Goal: Information Seeking & Learning: Get advice/opinions

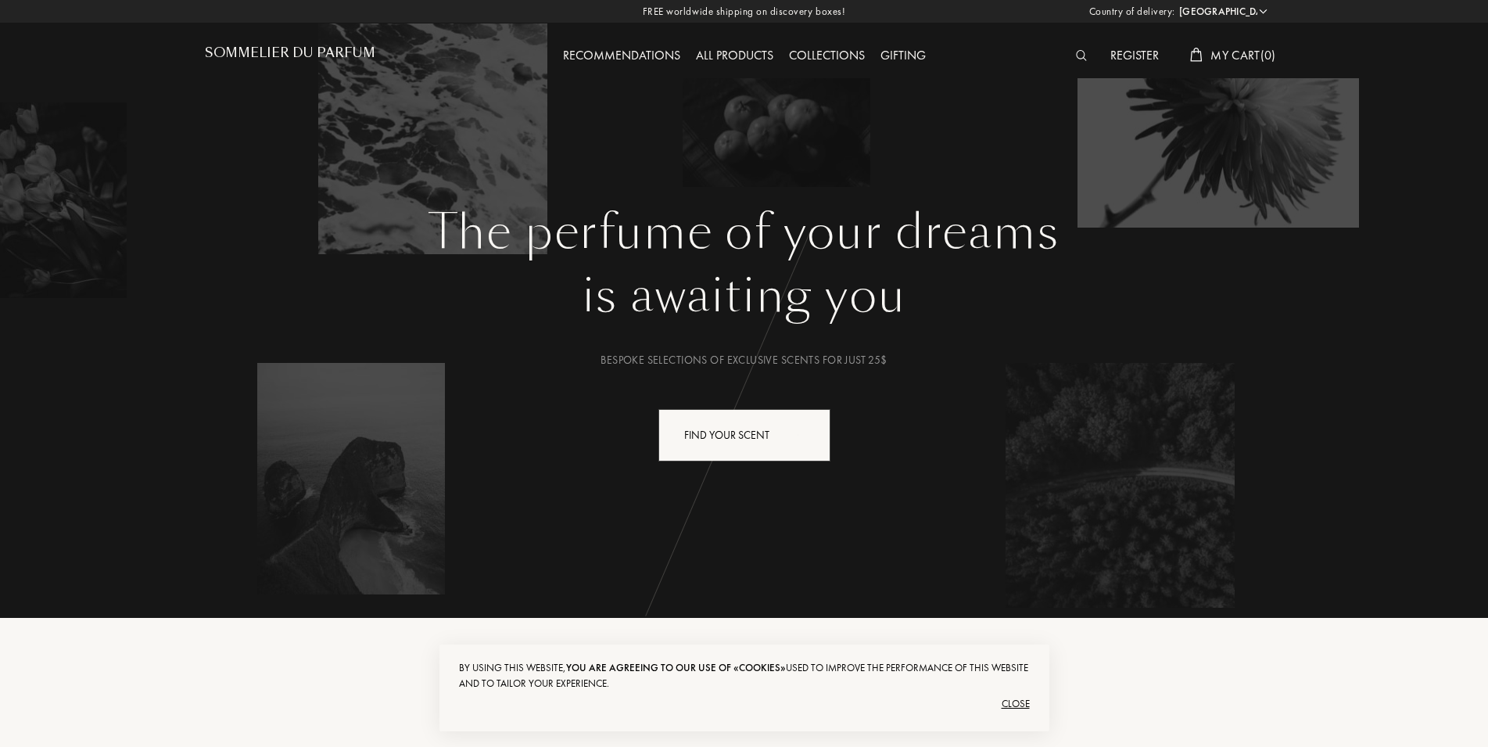
select select "US"
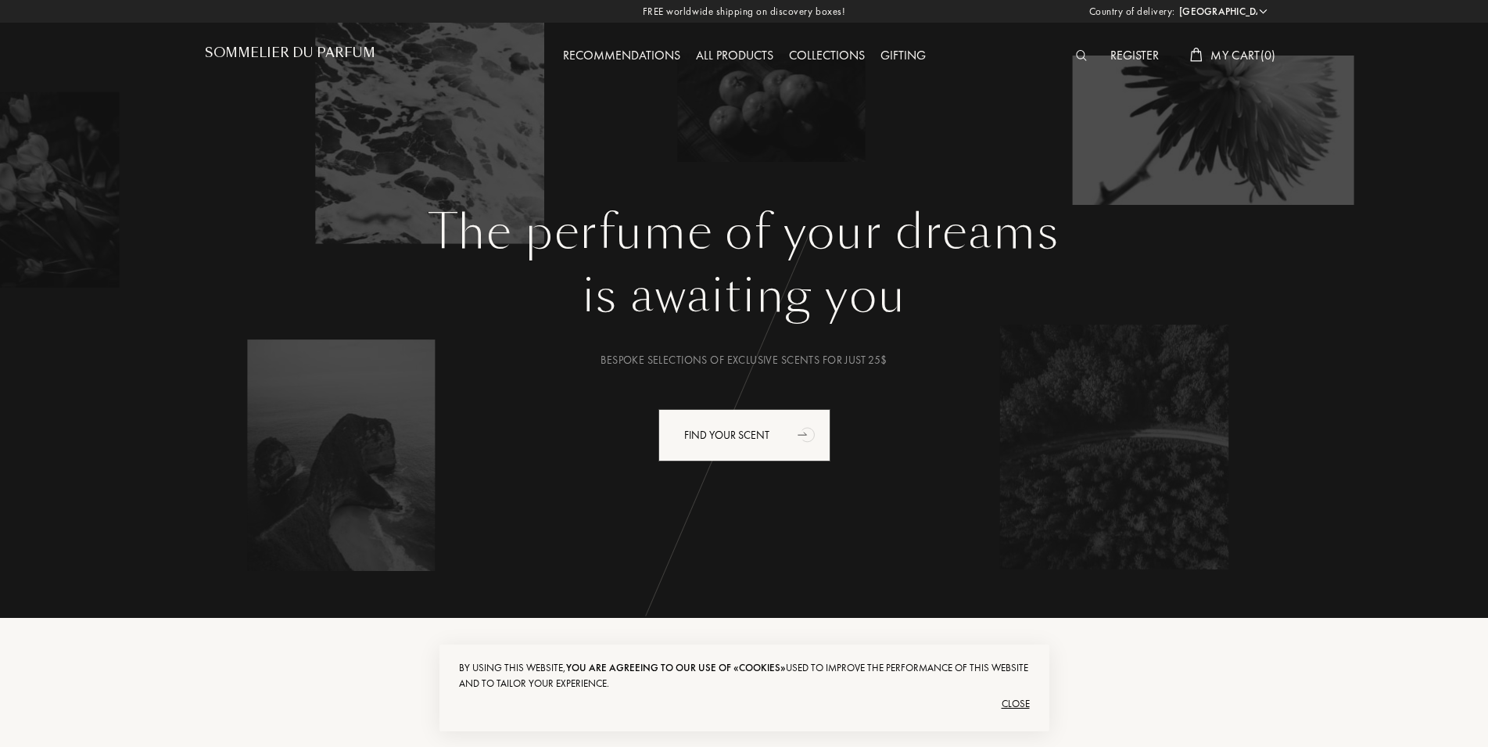
click at [593, 63] on div "Recommendations" at bounding box center [621, 56] width 133 height 20
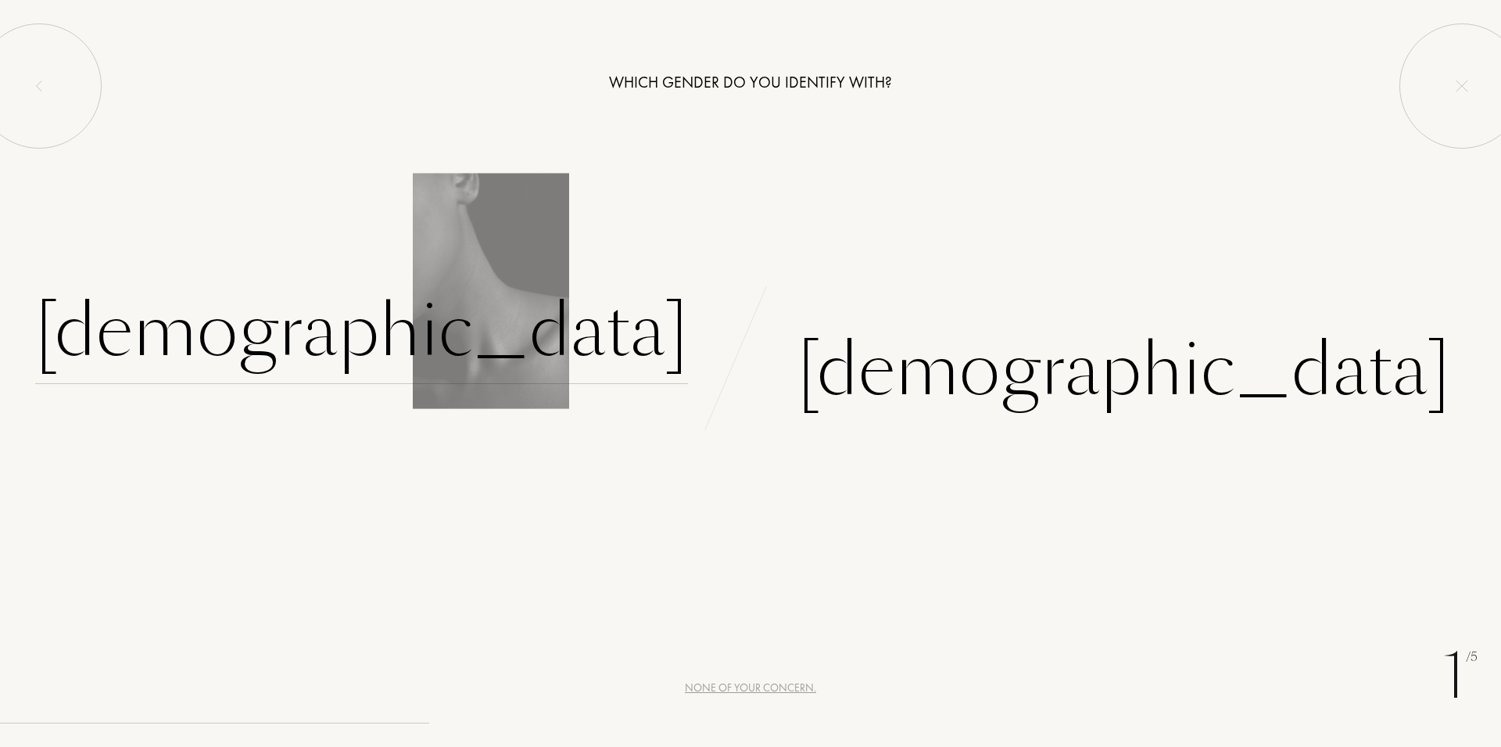
click at [578, 345] on div "Female" at bounding box center [361, 331] width 653 height 106
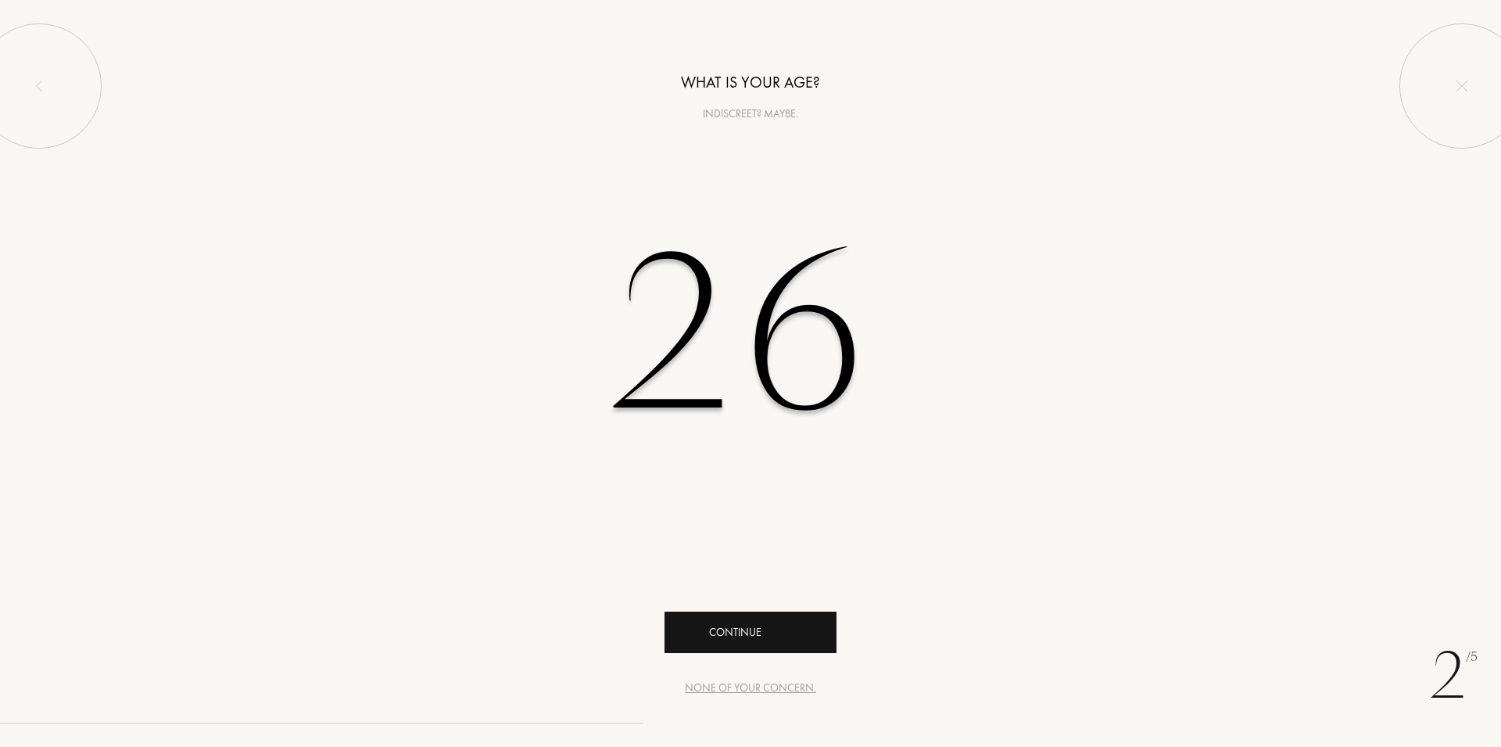
type input "26"
click at [803, 611] on div "Continue" at bounding box center [750, 631] width 172 height 41
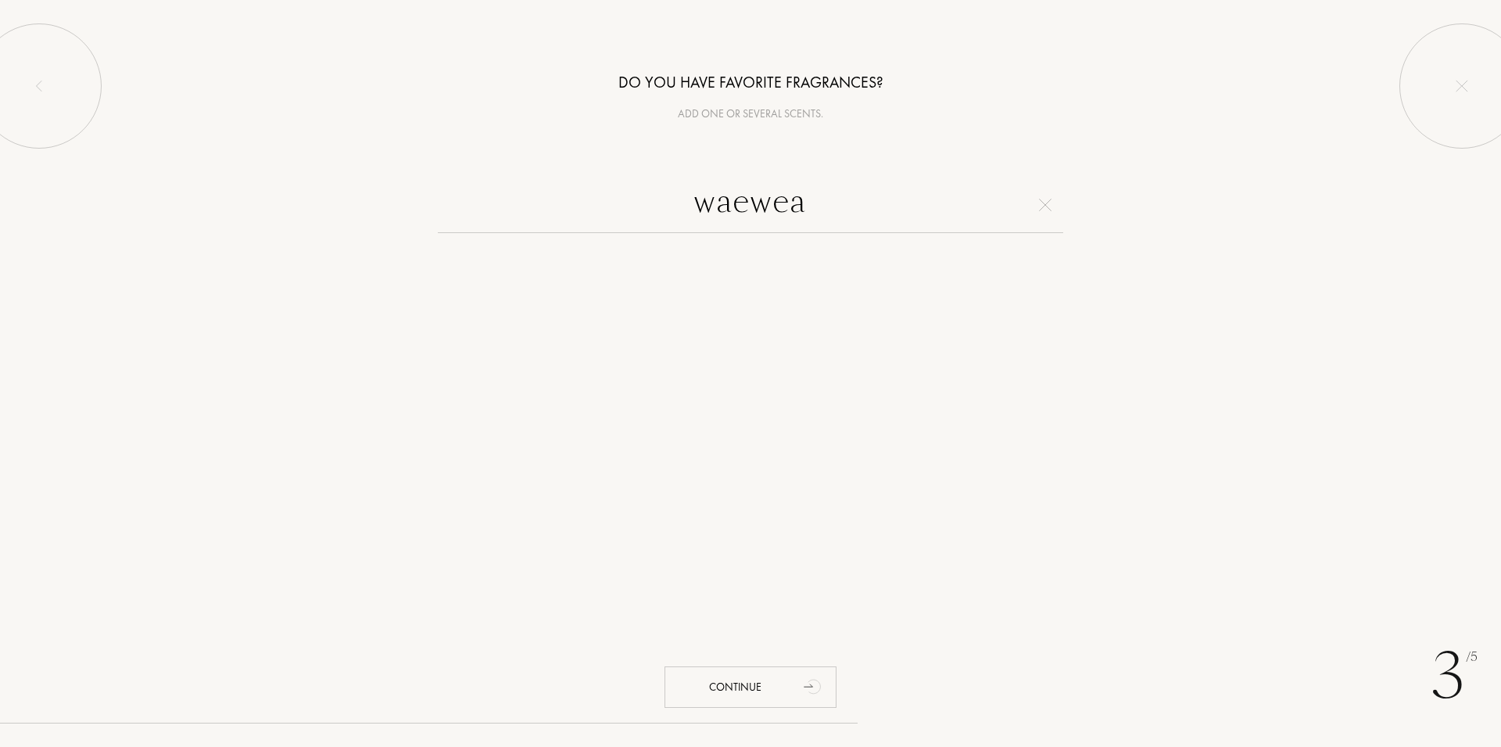
drag, startPoint x: 794, startPoint y: 216, endPoint x: 634, endPoint y: 218, distance: 160.3
click at [636, 218] on input "waewea" at bounding box center [750, 205] width 625 height 56
drag, startPoint x: 757, startPoint y: 214, endPoint x: 592, endPoint y: 214, distance: 165.7
click at [621, 214] on input "waewea" at bounding box center [750, 205] width 625 height 56
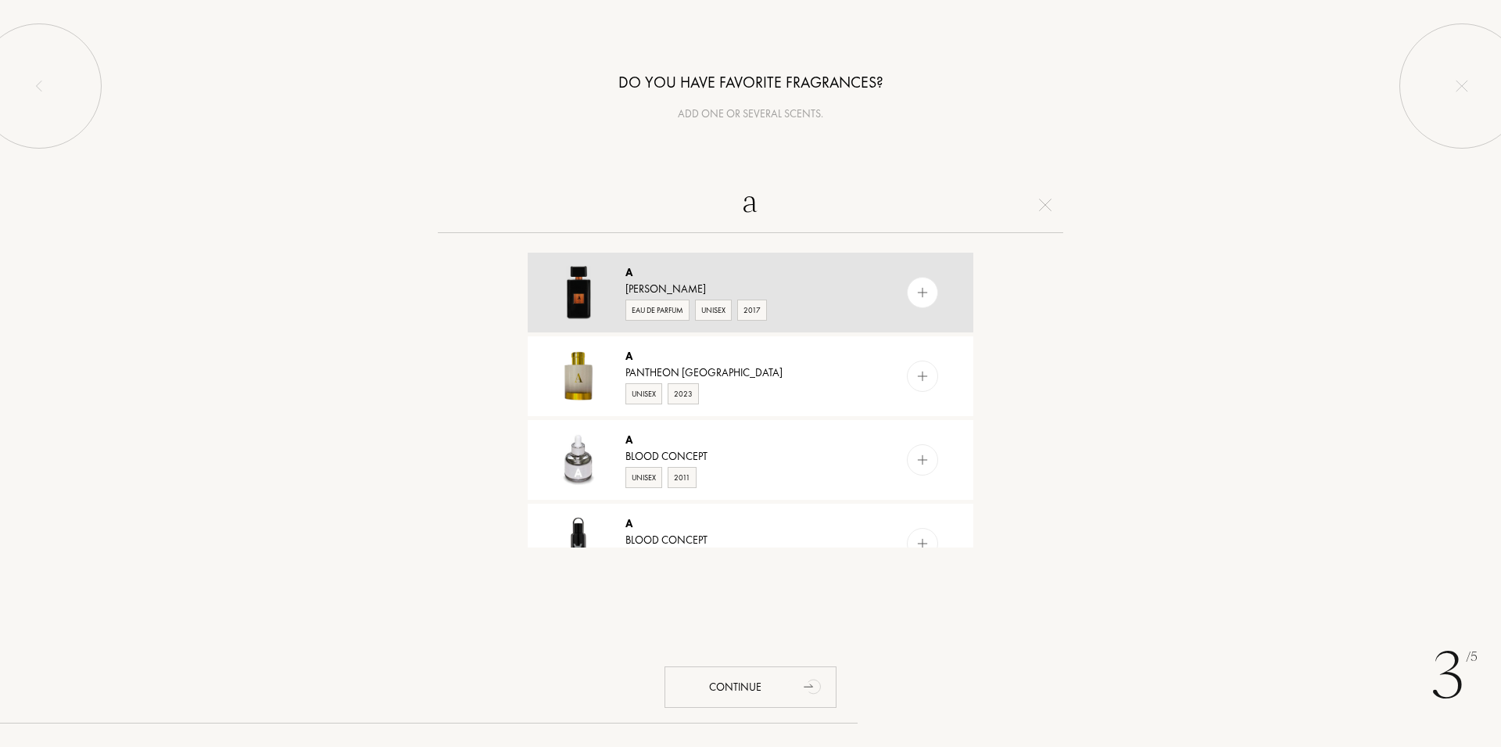
type input "a"
click at [915, 297] on img at bounding box center [922, 292] width 15 height 15
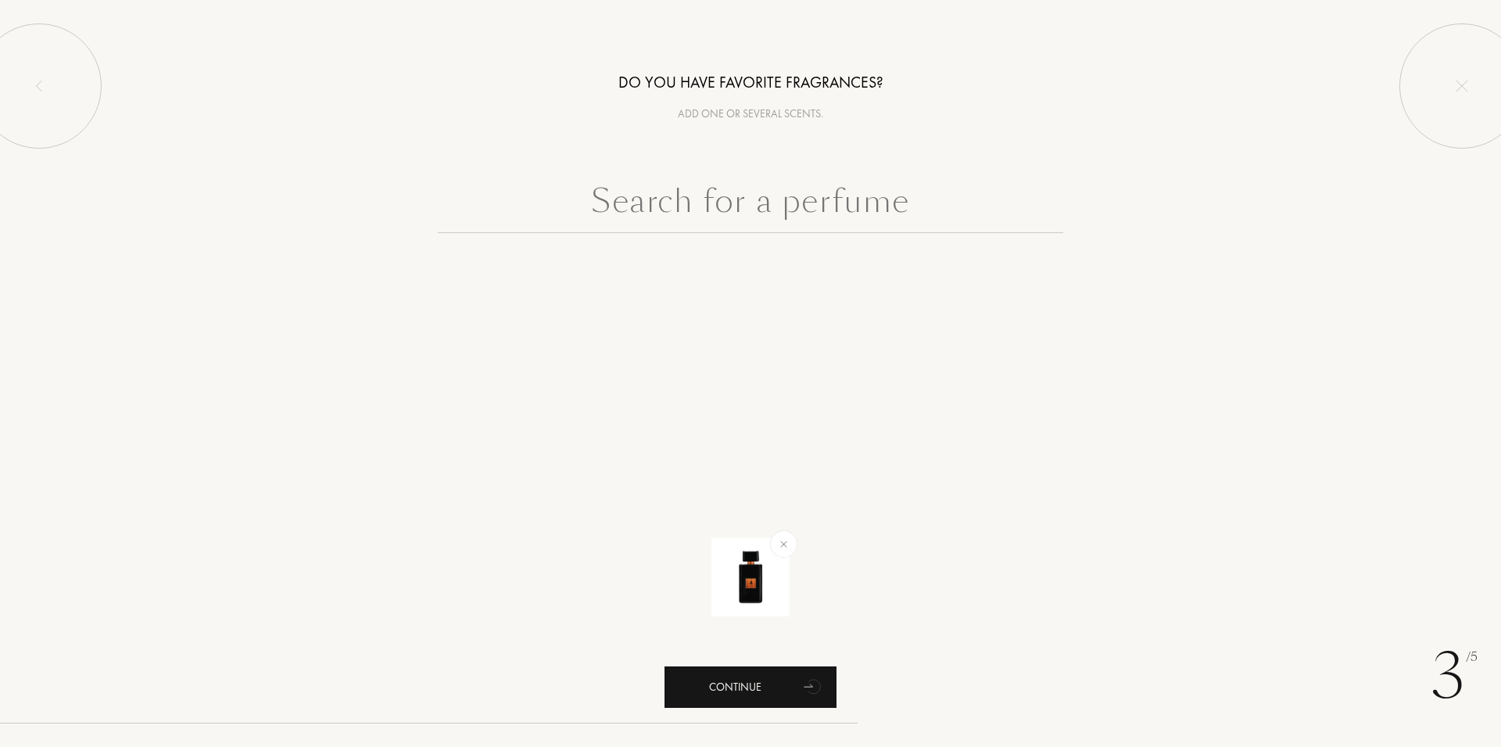
click at [758, 686] on div "Continue" at bounding box center [750, 686] width 172 height 41
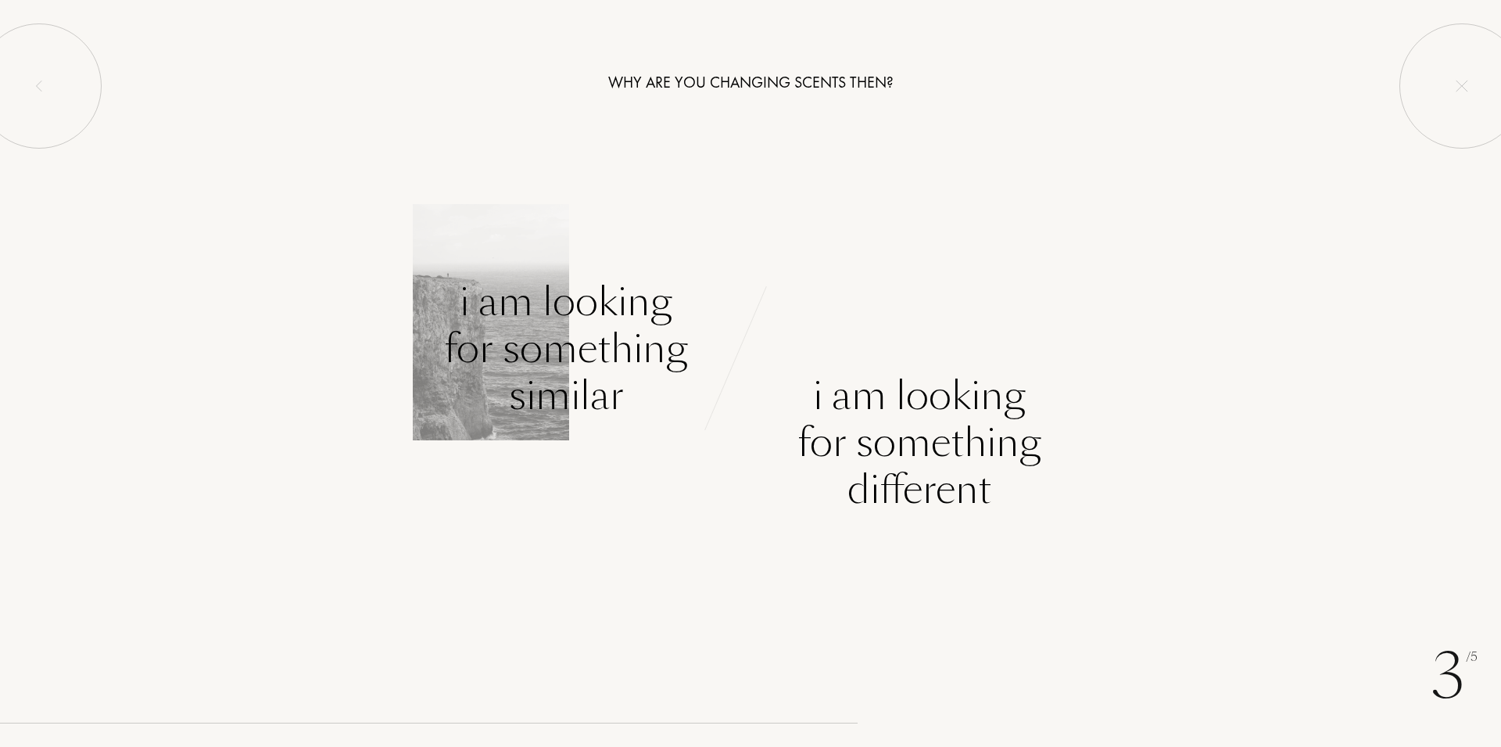
click at [570, 378] on div "I am looking for something similar" at bounding box center [566, 348] width 244 height 141
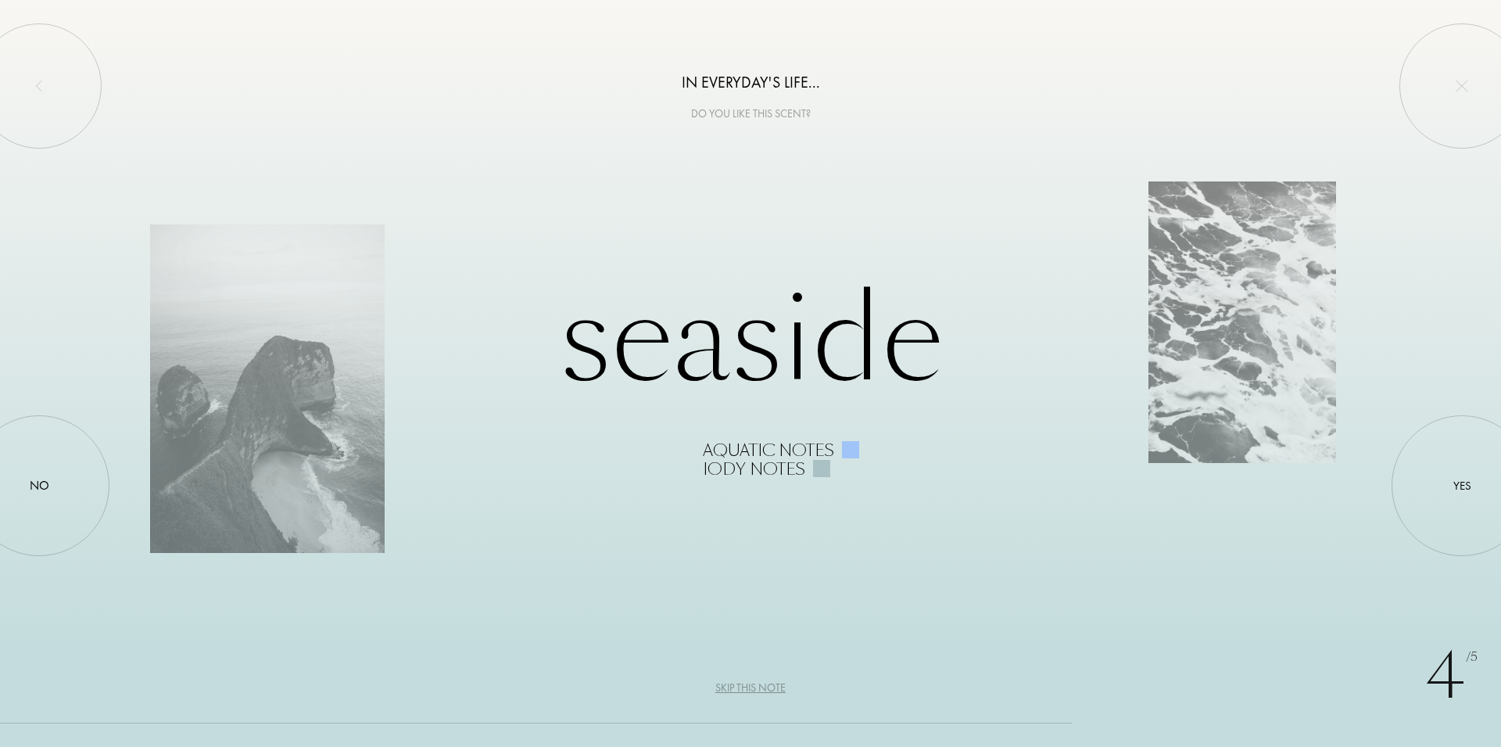
click at [751, 363] on div "Seaside Aquatic notes Iody notes" at bounding box center [750, 373] width 1201 height 209
click at [744, 692] on div "Skip this note" at bounding box center [750, 687] width 70 height 16
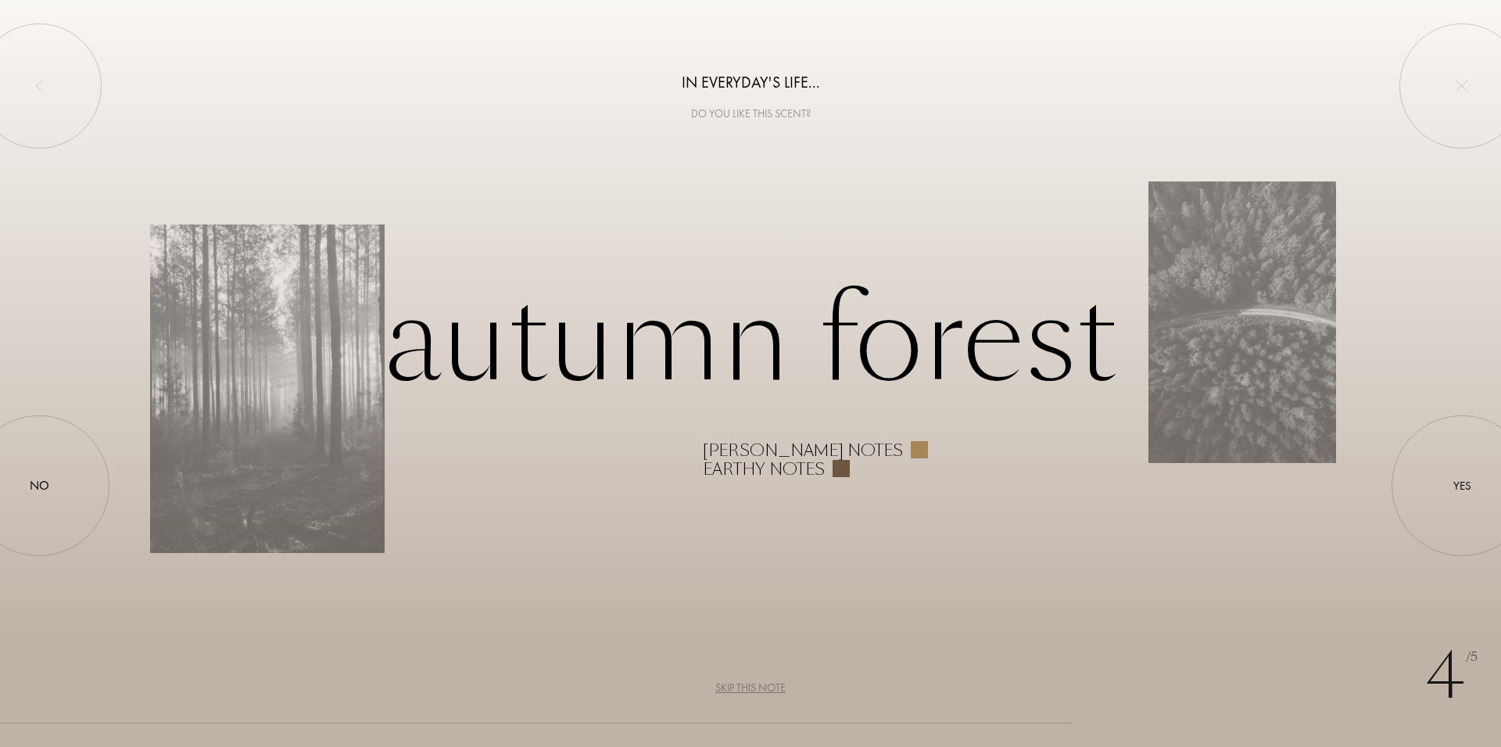
click at [729, 683] on div "Skip this note" at bounding box center [750, 687] width 70 height 16
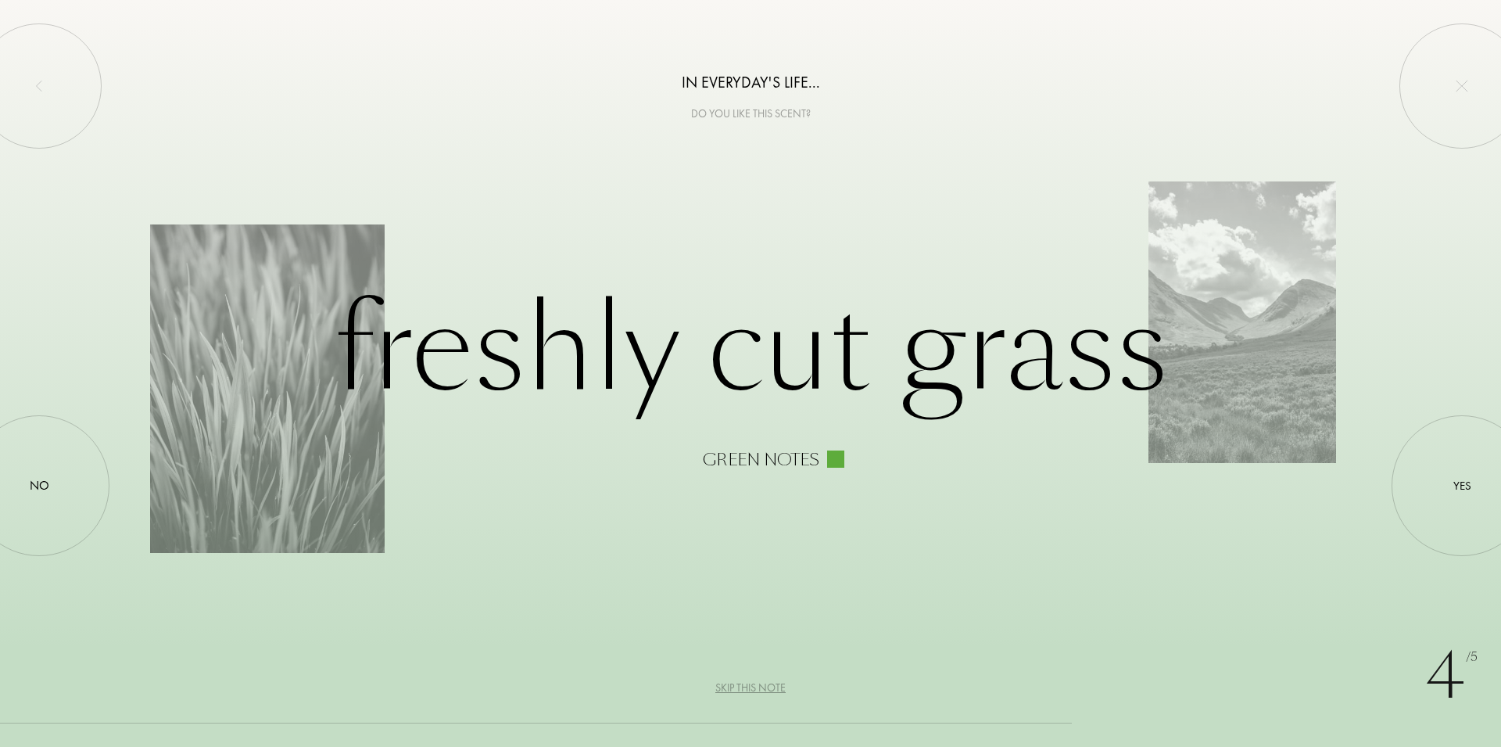
click at [1287, 392] on div "Freshly cut grass Green notes" at bounding box center [750, 373] width 1201 height 191
click at [1453, 478] on div "Yes" at bounding box center [1462, 486] width 18 height 18
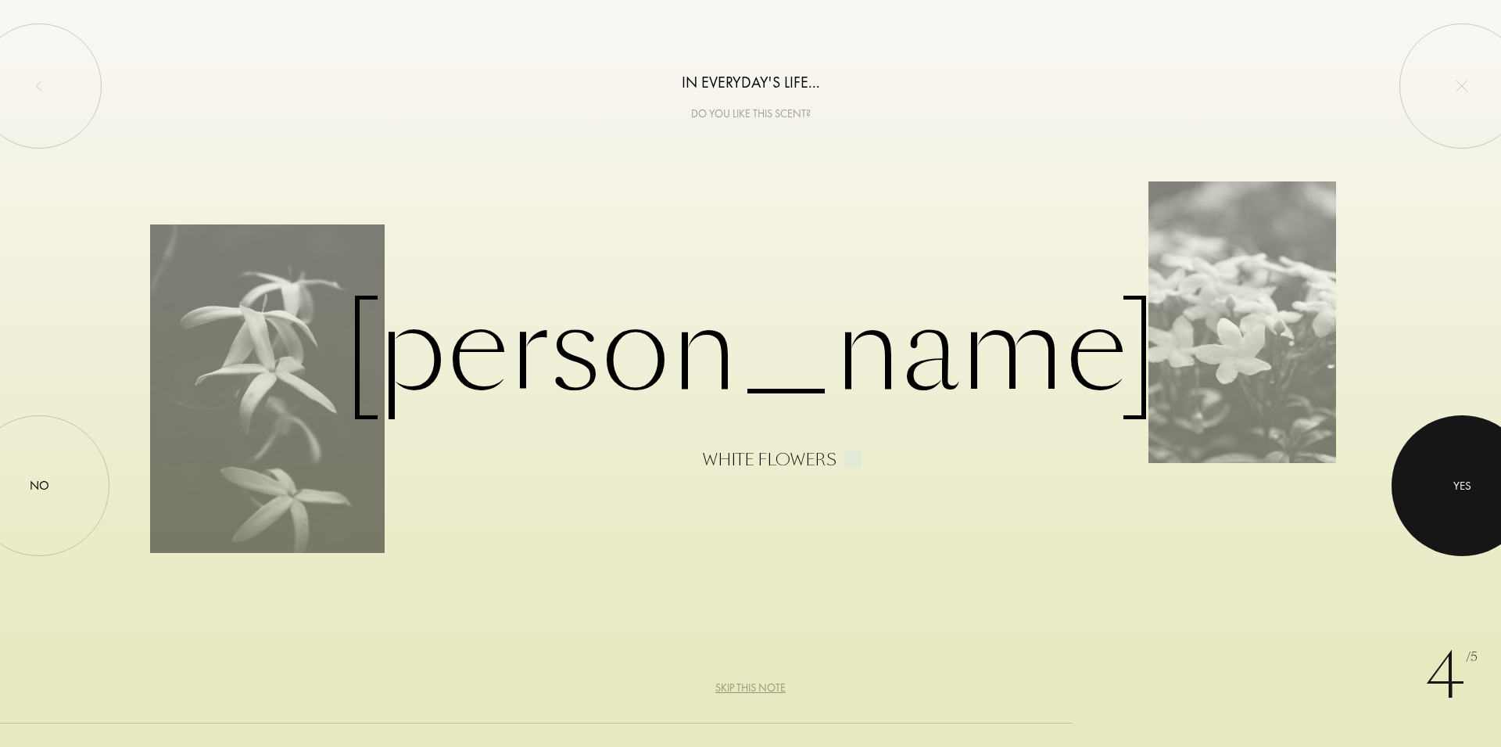
click at [1469, 491] on div "Yes" at bounding box center [1462, 486] width 18 height 18
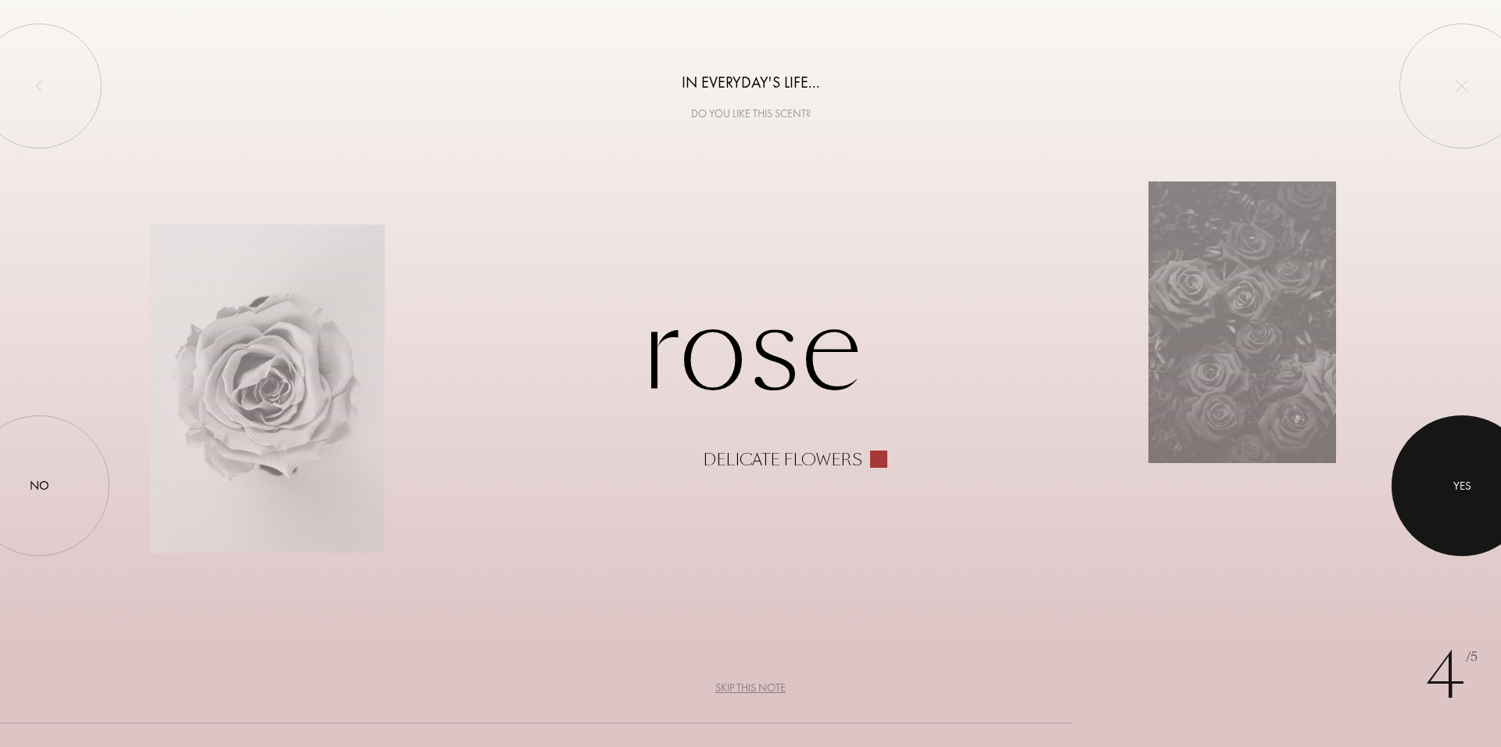
click at [1495, 499] on div at bounding box center [1461, 485] width 141 height 141
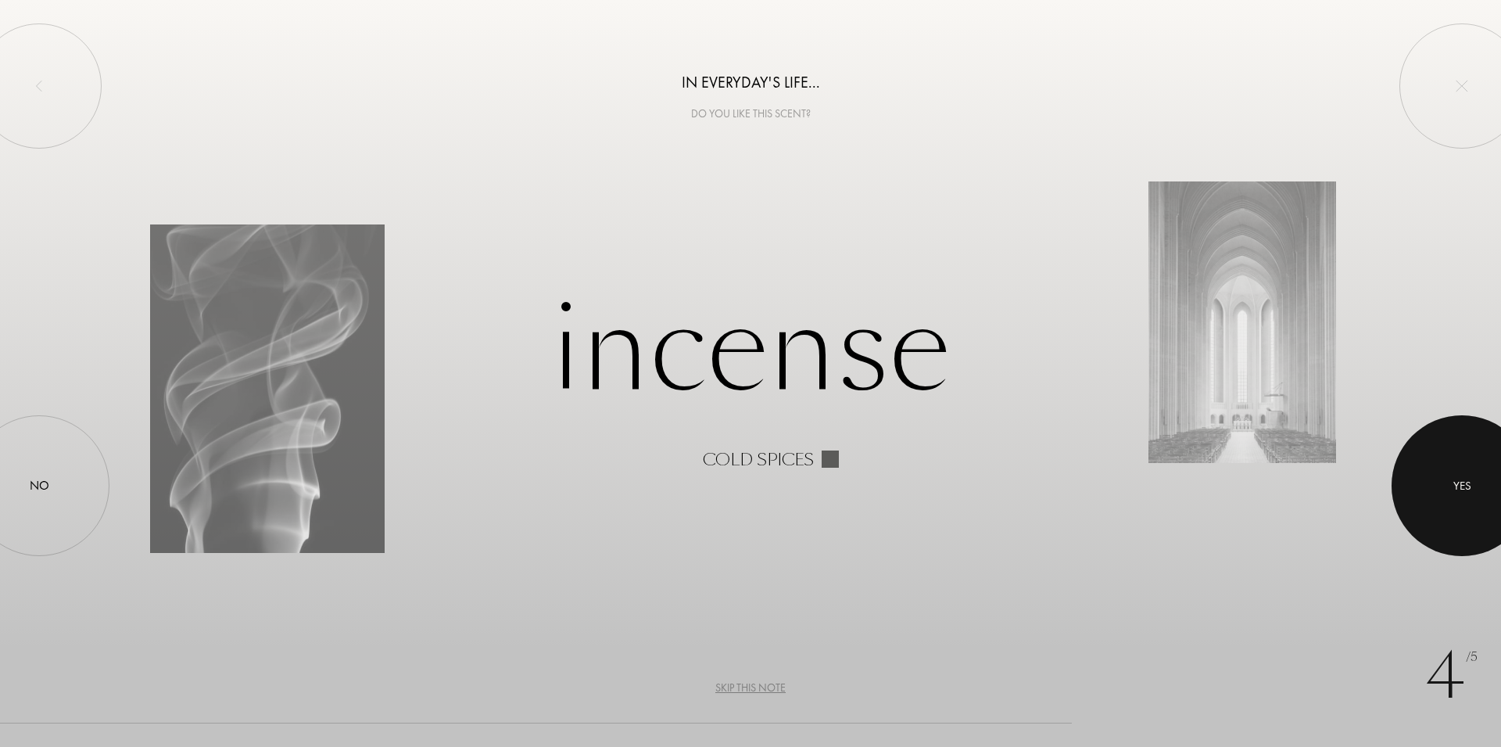
click at [1477, 477] on div at bounding box center [1461, 485] width 141 height 141
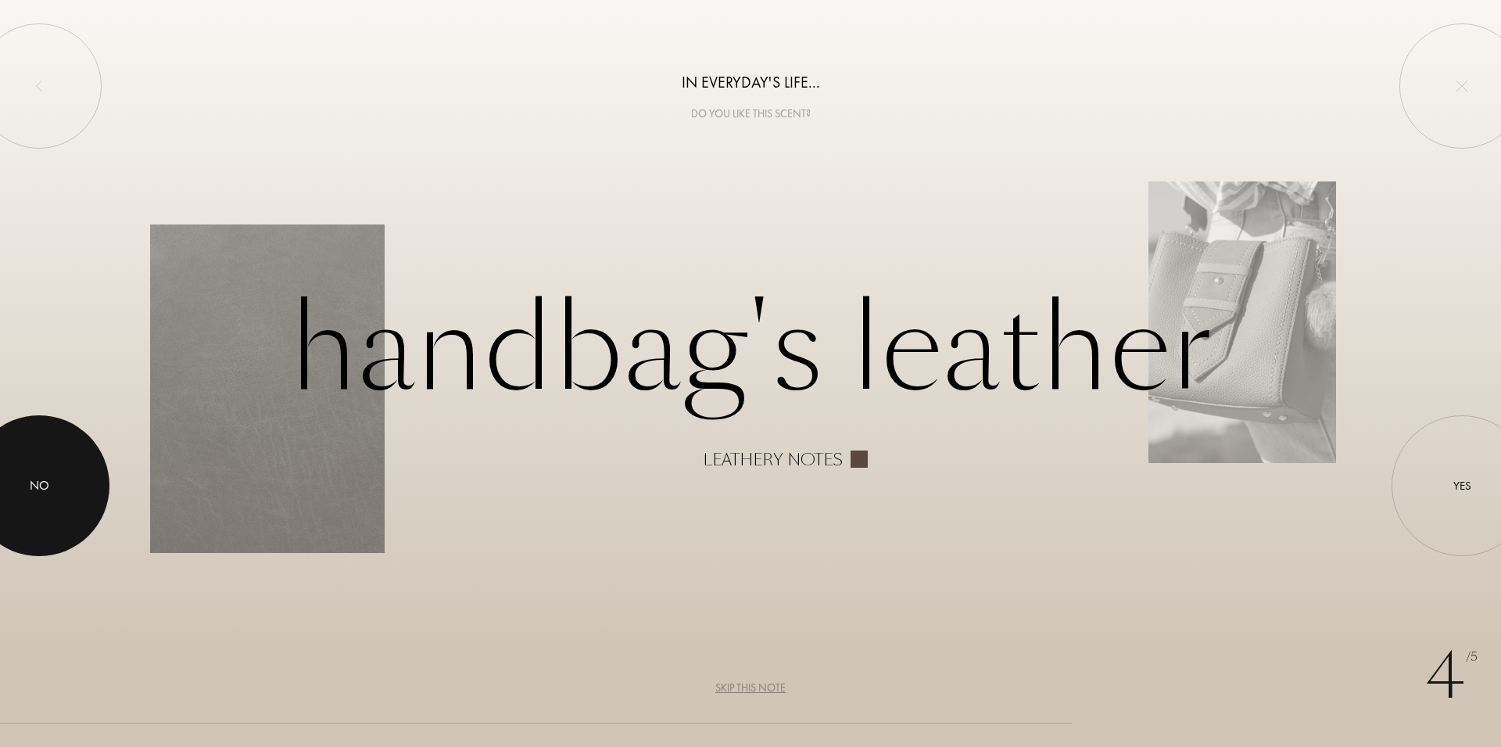
click at [10, 499] on div at bounding box center [39, 485] width 141 height 141
